Goal: Information Seeking & Learning: Learn about a topic

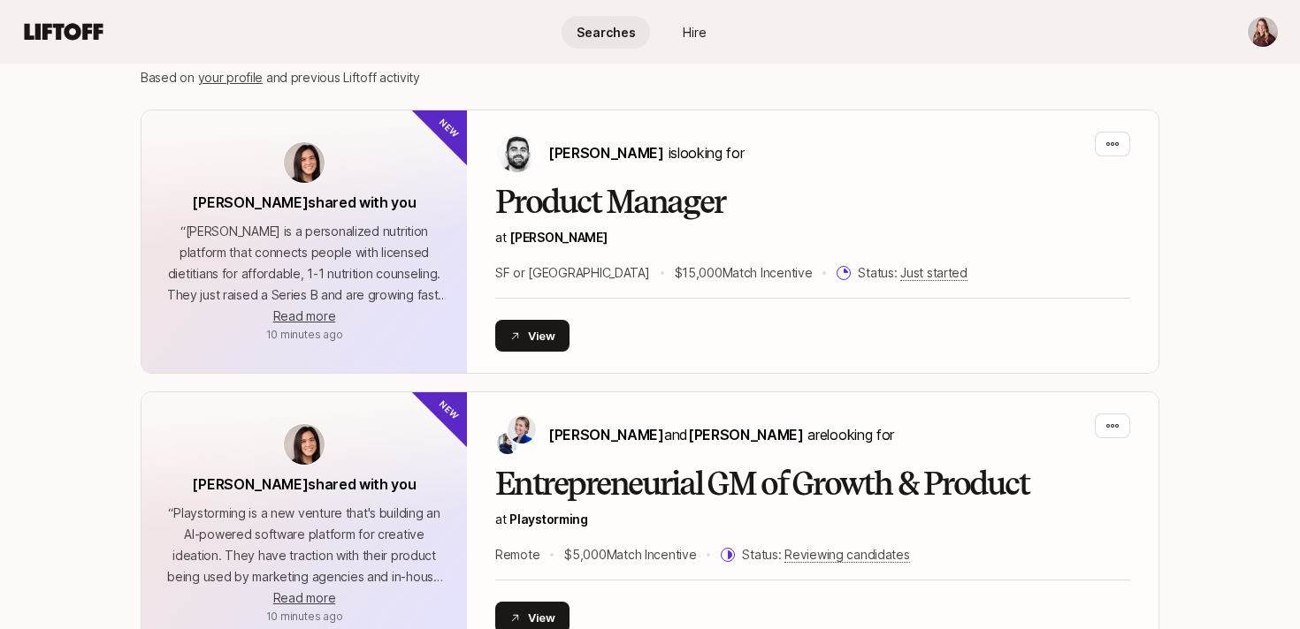
scroll to position [413, 0]
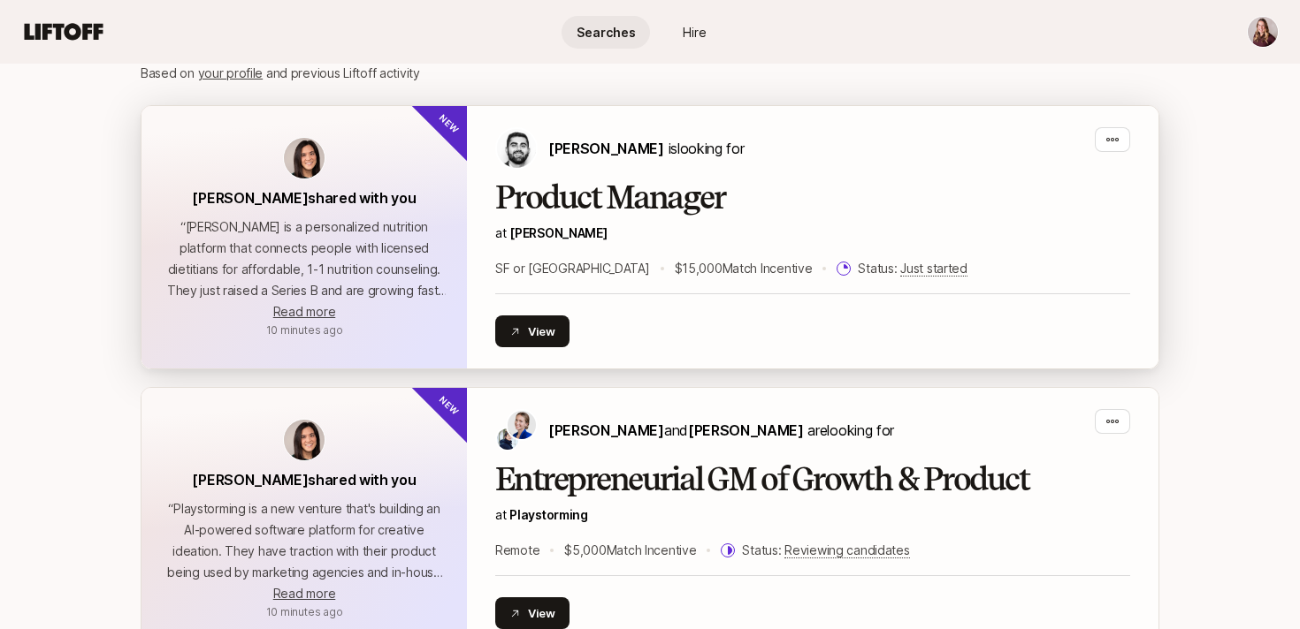
click at [683, 253] on div "Product Manager at [PERSON_NAME] or [GEOGRAPHIC_DATA] $15,000 Match Incentive S…" at bounding box center [812, 229] width 635 height 99
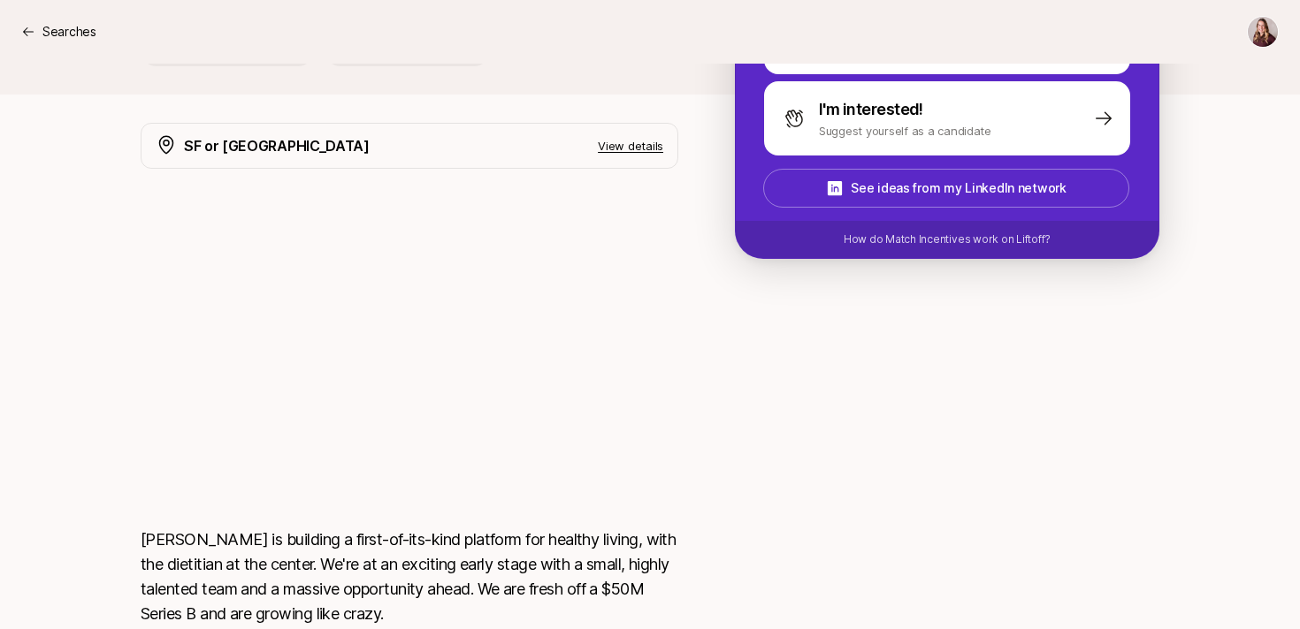
scroll to position [438, 0]
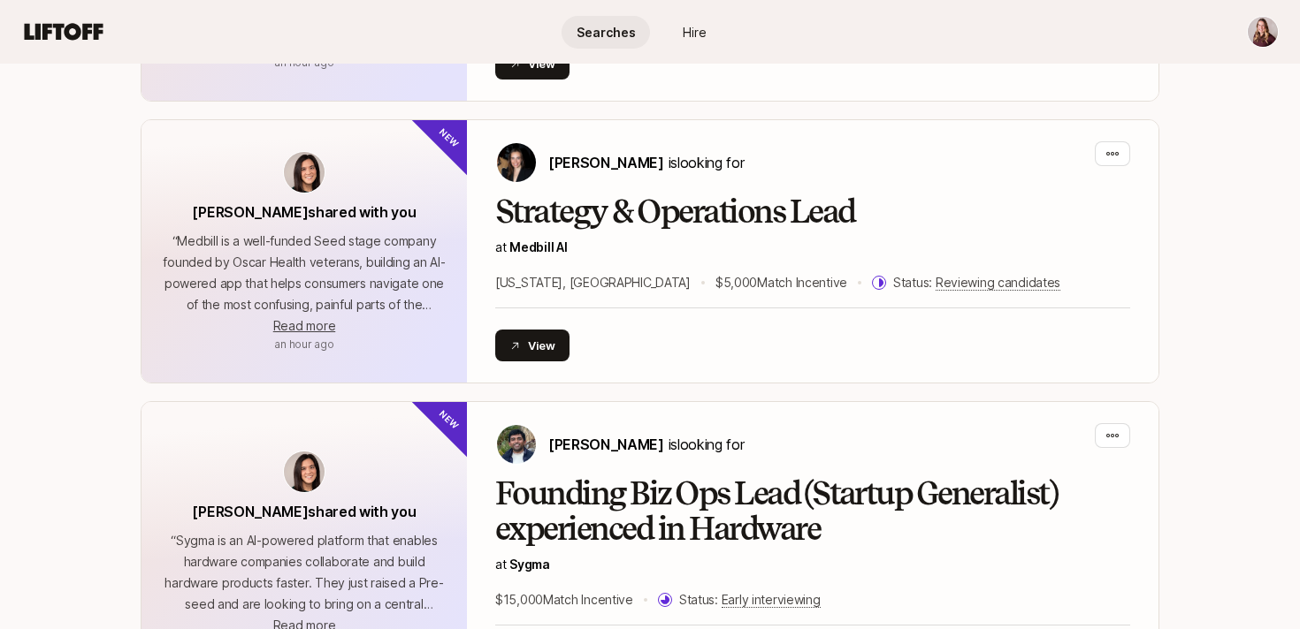
scroll to position [1529, 0]
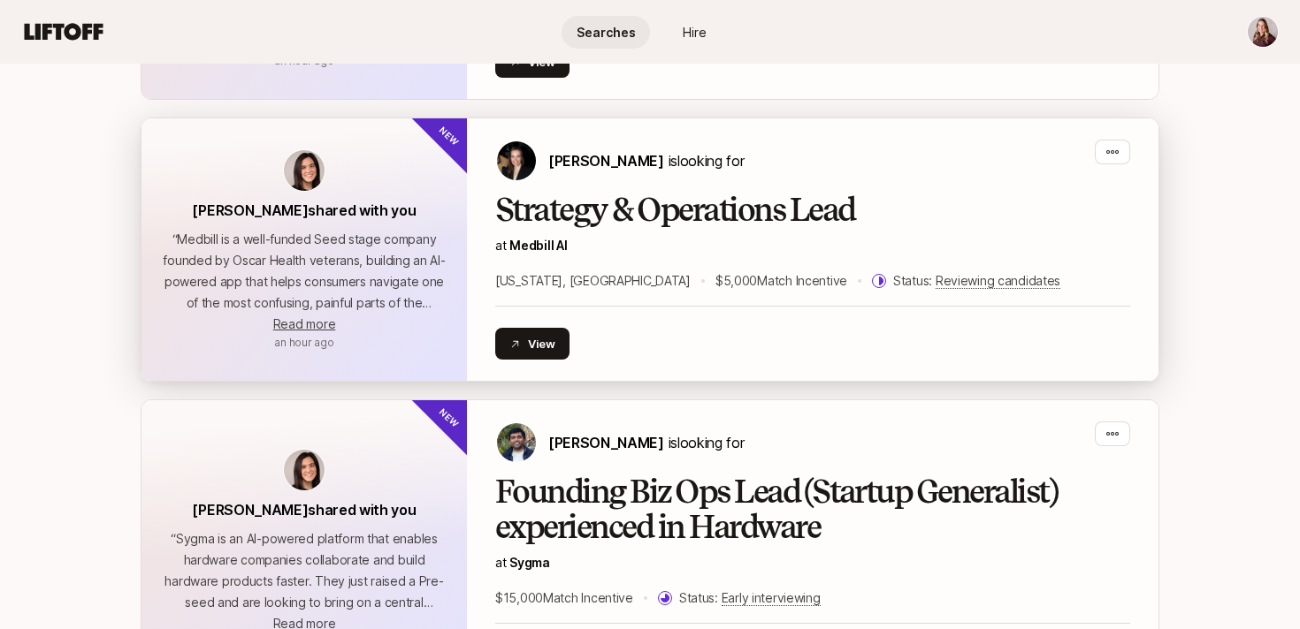
click at [551, 231] on div "Strategy & Operations Lead at [GEOGRAPHIC_DATA] AI [US_STATE], [GEOGRAPHIC_DATA…" at bounding box center [812, 242] width 635 height 99
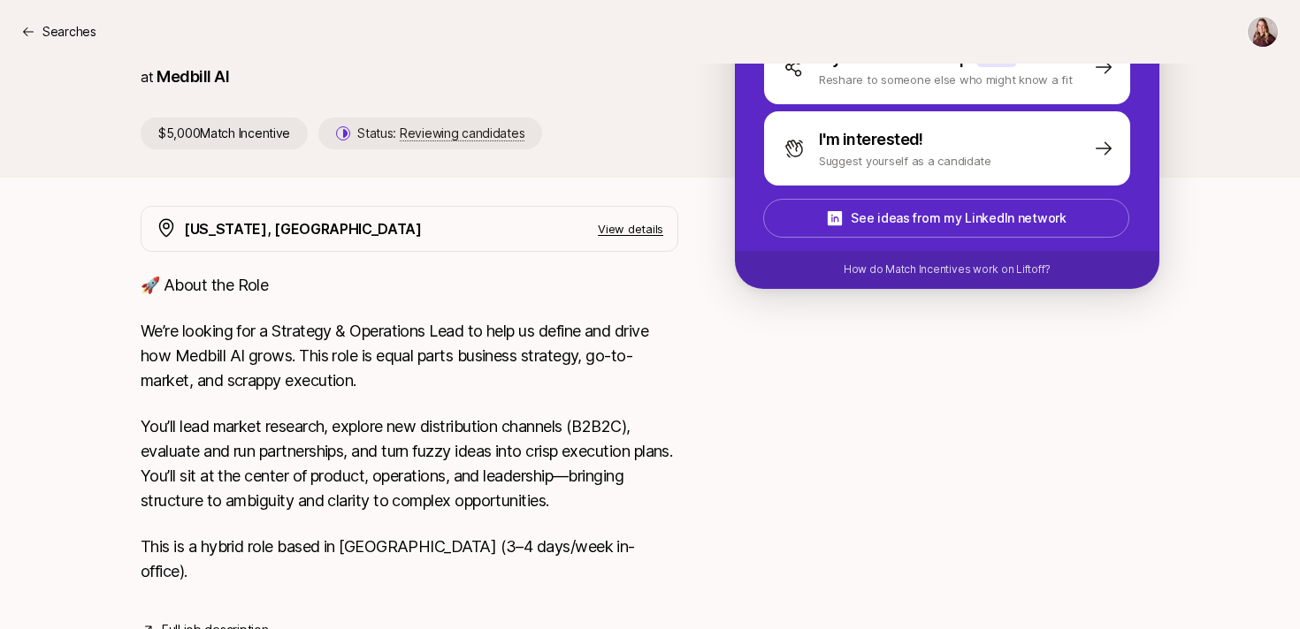
scroll to position [449, 0]
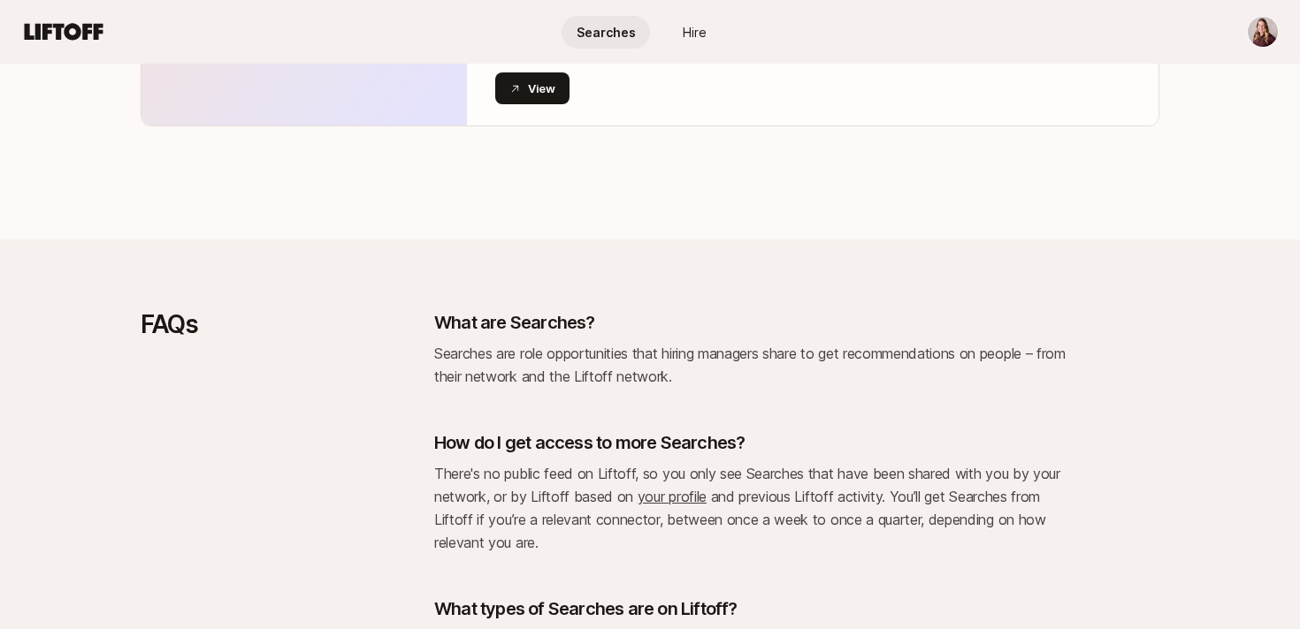
scroll to position [3043, 0]
